Goal: Information Seeking & Learning: Learn about a topic

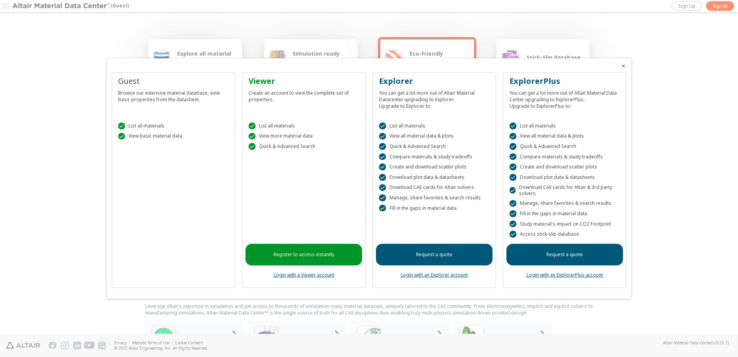
click at [622, 66] on icon "Close" at bounding box center [624, 66] width 6 height 6
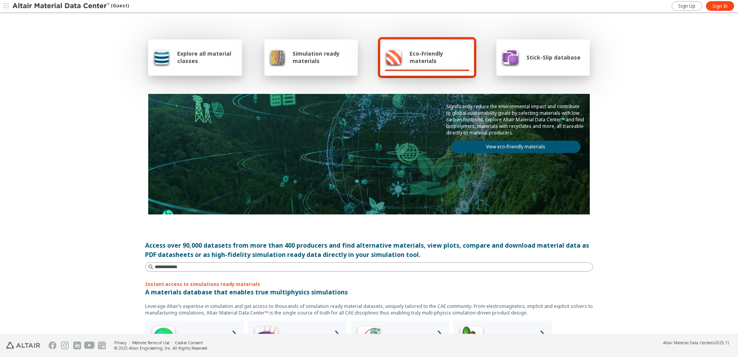
click at [500, 150] on link "View eco-friendly materials" at bounding box center [516, 147] width 130 height 12
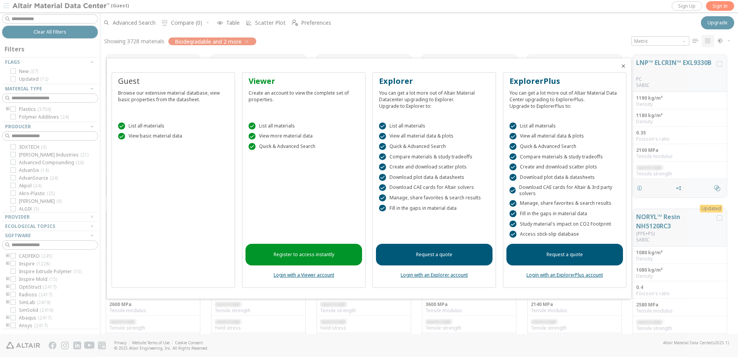
scroll to position [6, 6]
drag, startPoint x: 95, startPoint y: 286, endPoint x: 98, endPoint y: 318, distance: 32.3
click at [98, 318] on div at bounding box center [369, 178] width 738 height 357
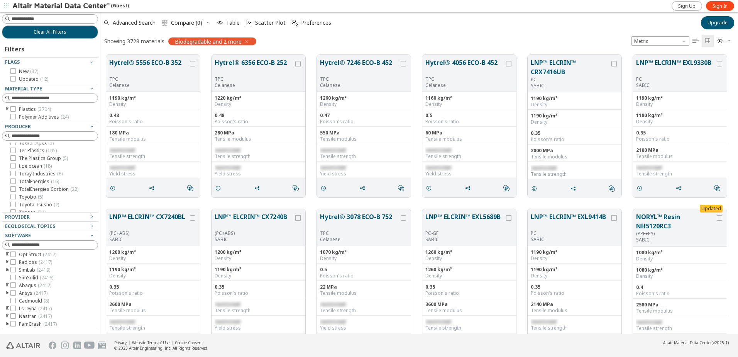
scroll to position [1491, 0]
click at [13, 180] on icon at bounding box center [12, 182] width 5 height 5
